Goal: Task Accomplishment & Management: Manage account settings

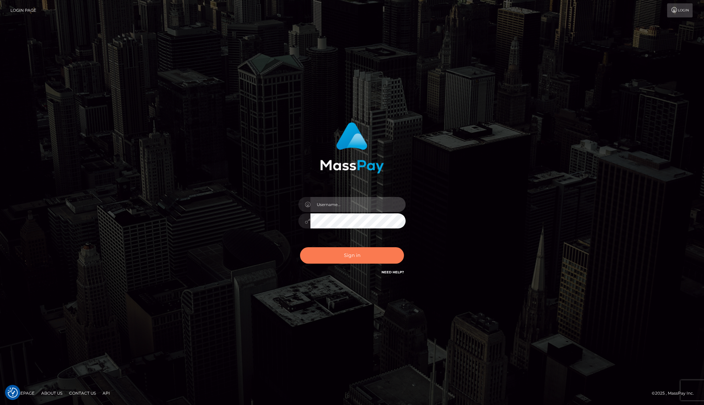
type input "Josue perales"
click at [344, 257] on button "Sign in" at bounding box center [352, 255] width 104 height 16
type input "Josue perales"
click at [365, 256] on button "Sign in" at bounding box center [352, 255] width 104 height 16
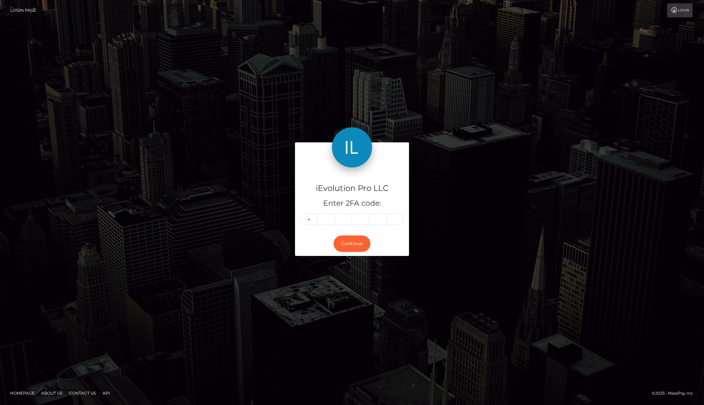
type input "4"
type input "8"
type input "0"
type input "8"
type input "7"
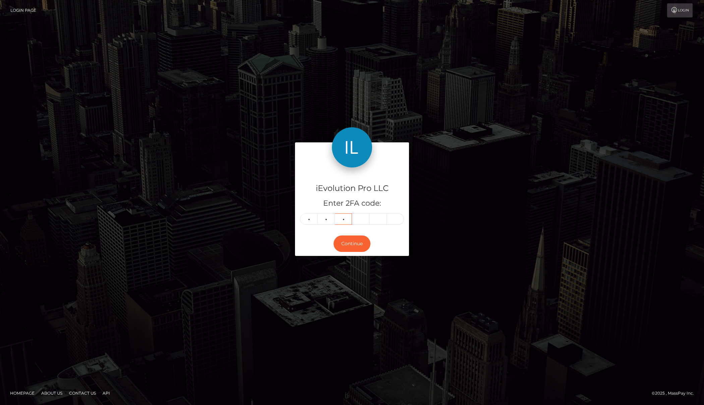
type input "8"
type input "6"
type input "7"
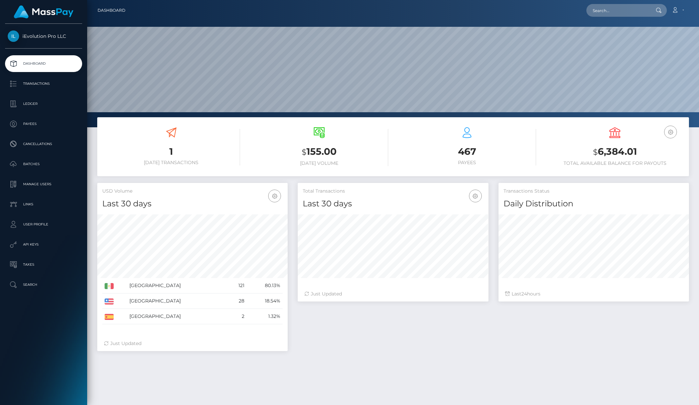
scroll to position [119, 191]
